Goal: Information Seeking & Learning: Compare options

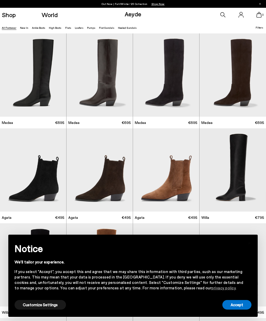
scroll to position [33, 0]
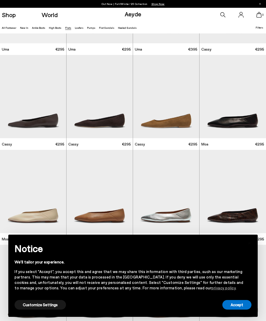
scroll to position [549, 0]
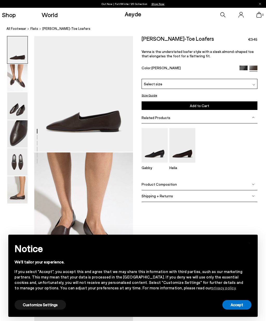
scroll to position [16, 0]
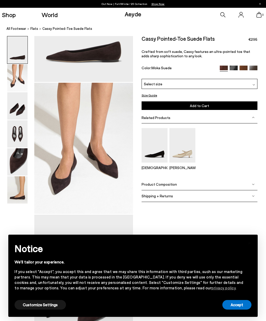
scroll to position [104, 0]
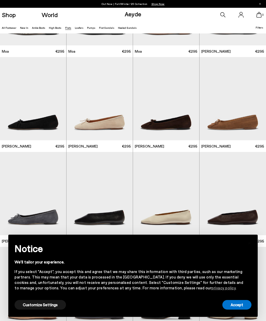
scroll to position [831, 0]
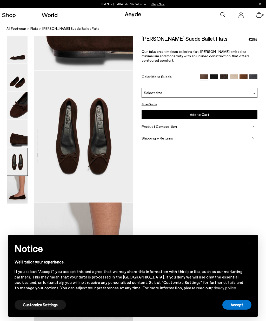
scroll to position [494, 0]
